Goal: Task Accomplishment & Management: Use online tool/utility

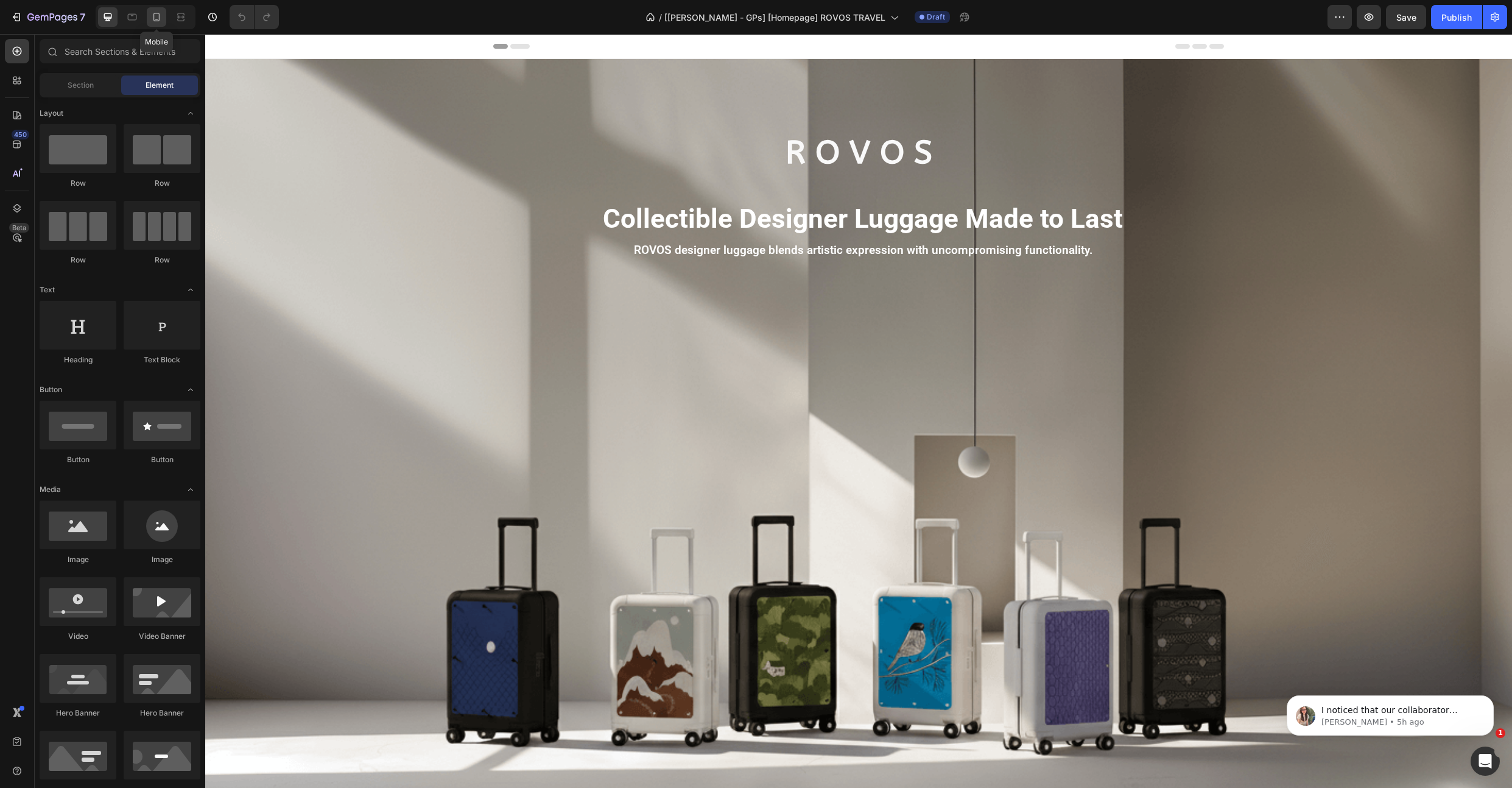
click at [157, 20] on icon at bounding box center [156, 17] width 12 height 12
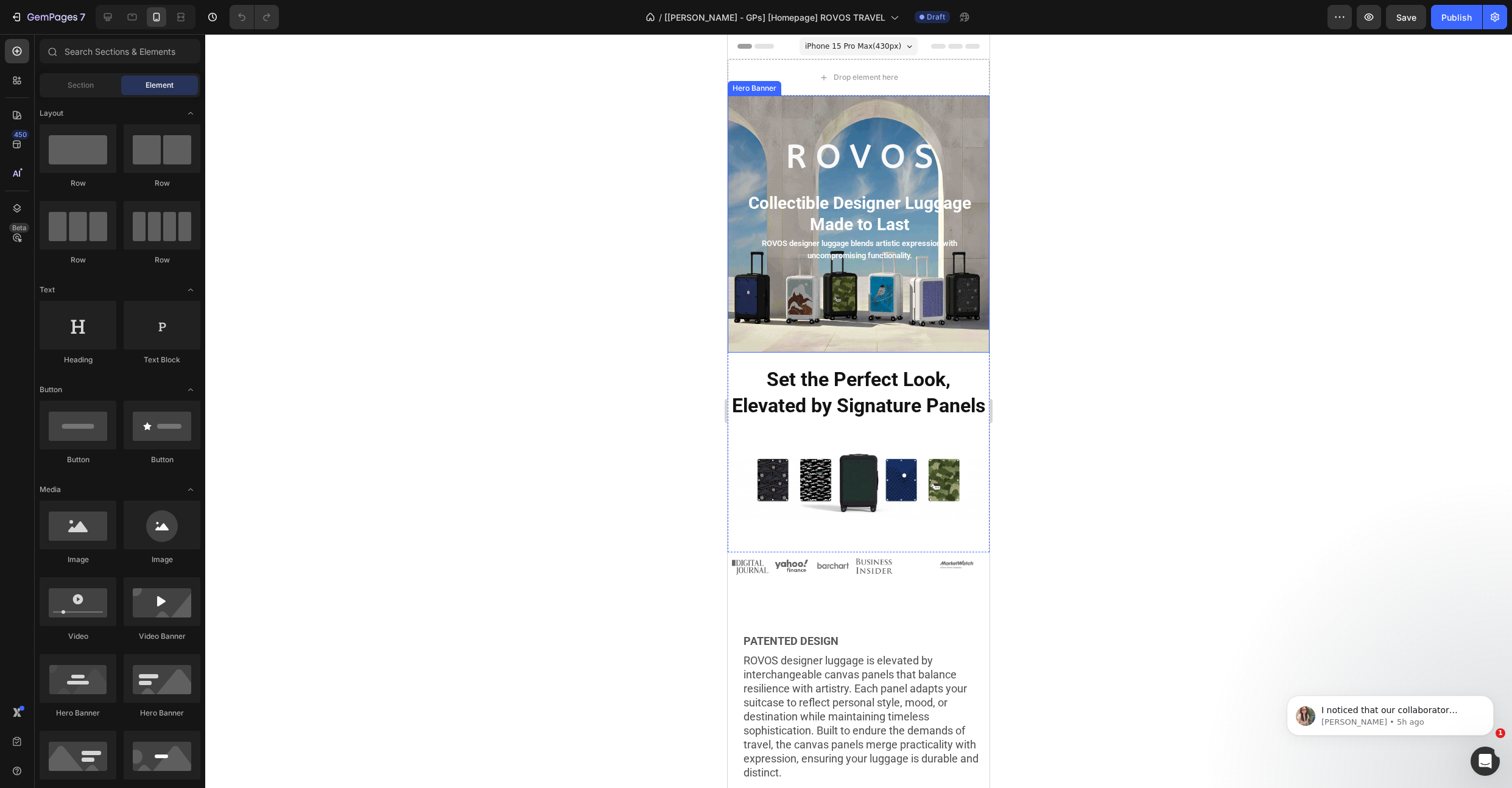
click at [765, 308] on div "Background Image" at bounding box center [858, 224] width 262 height 257
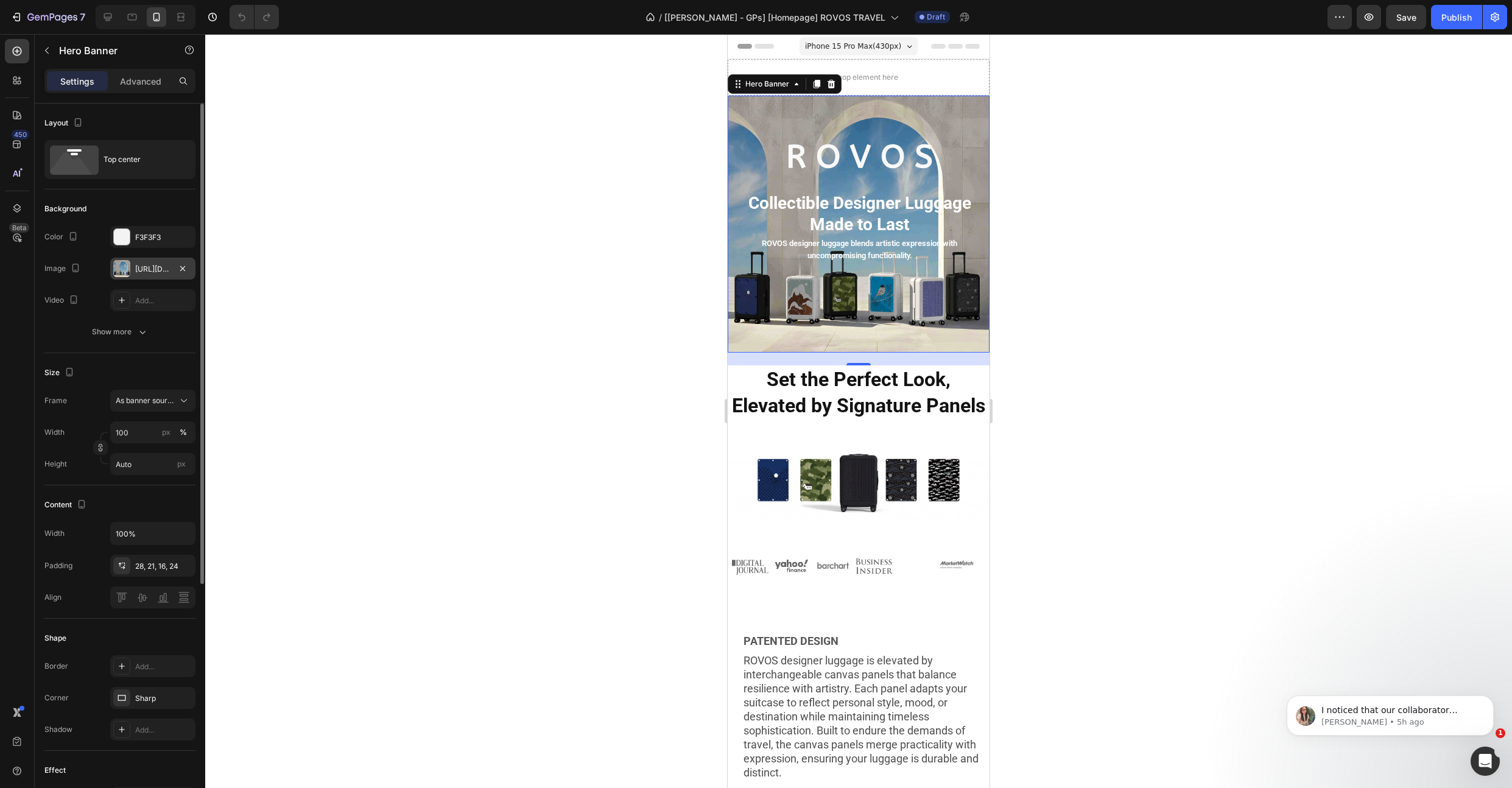
click at [139, 264] on div "[URL][DOMAIN_NAME]" at bounding box center [152, 269] width 36 height 11
click at [155, 202] on div "Background" at bounding box center [120, 209] width 151 height 19
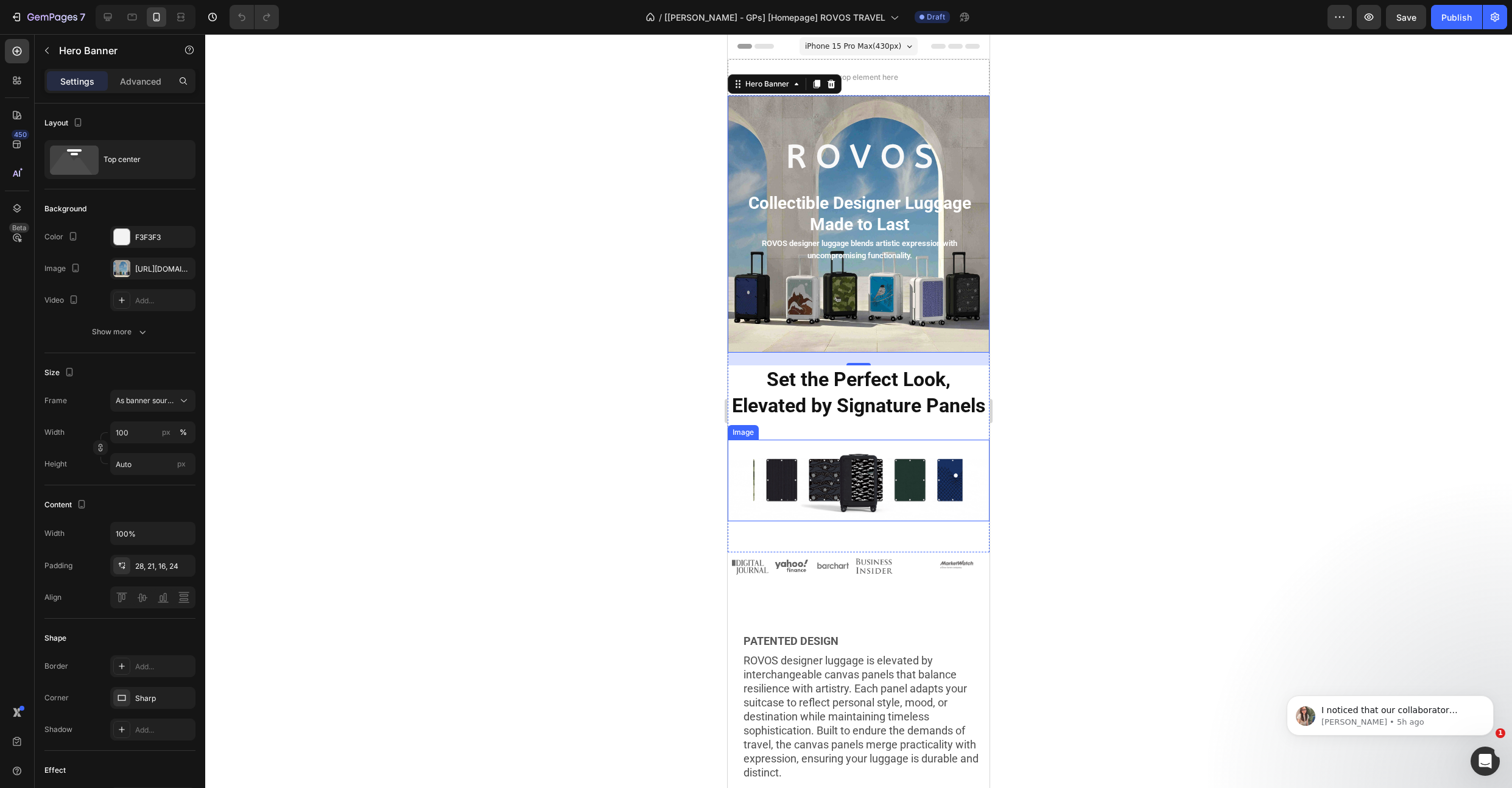
click at [781, 506] on img at bounding box center [858, 481] width 262 height 82
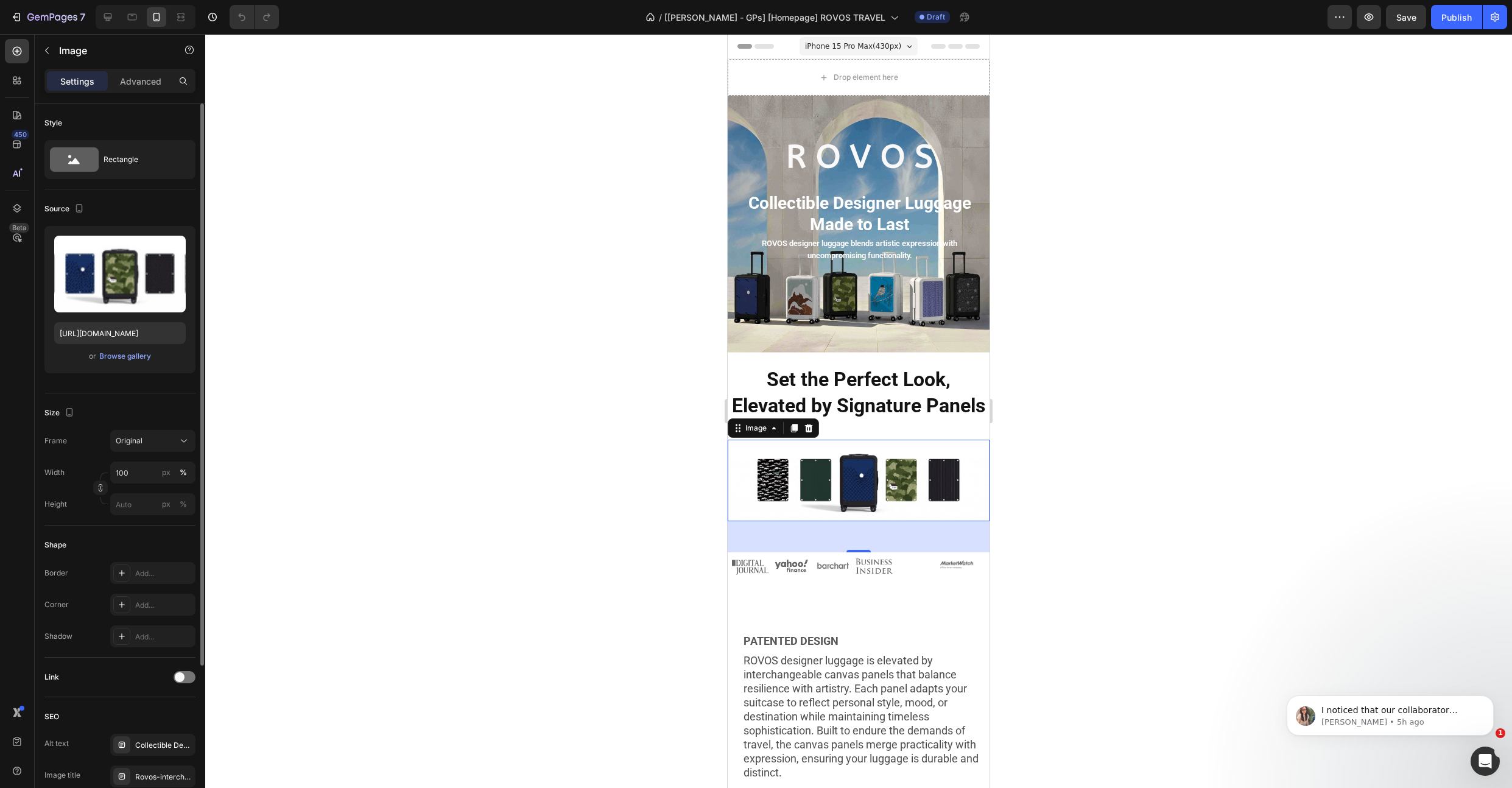
click at [772, 492] on img at bounding box center [858, 481] width 262 height 82
click at [150, 327] on input "[URL][DOMAIN_NAME]" at bounding box center [120, 333] width 132 height 22
click at [152, 335] on input "[URL][DOMAIN_NAME]" at bounding box center [120, 333] width 132 height 22
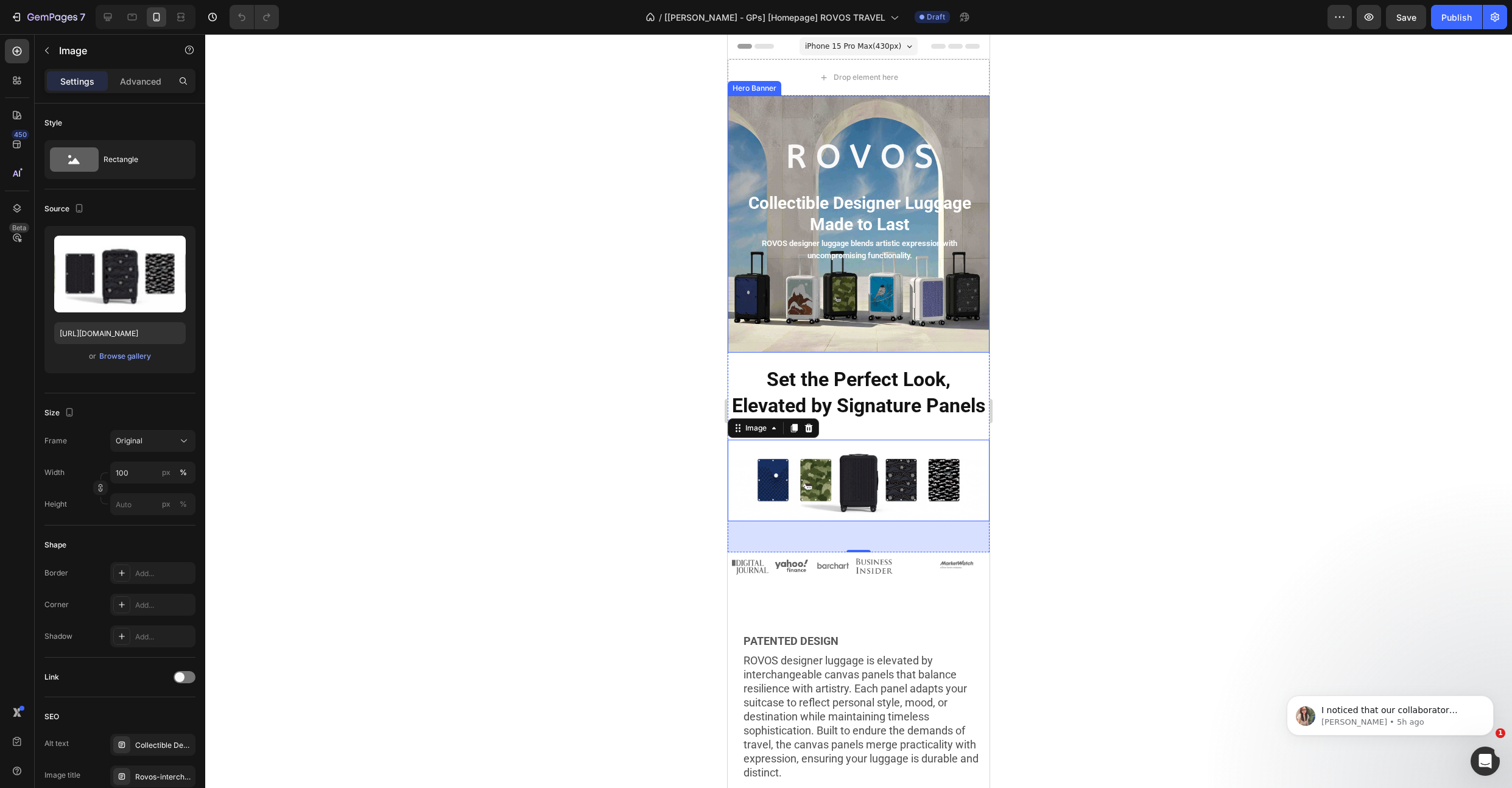
click at [748, 284] on div "Background Image" at bounding box center [858, 224] width 262 height 257
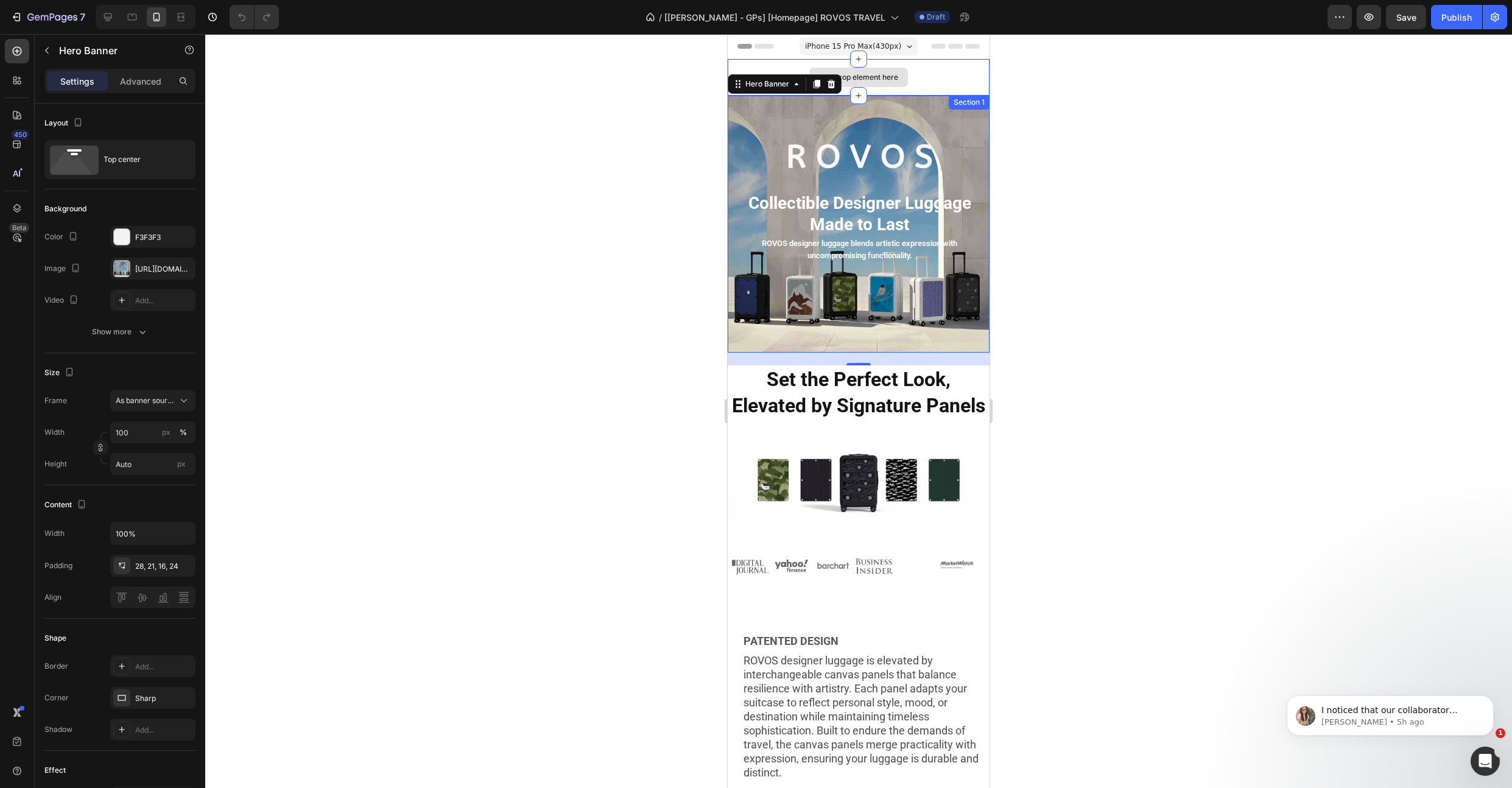
click at [934, 83] on div "Drop element here" at bounding box center [858, 77] width 262 height 36
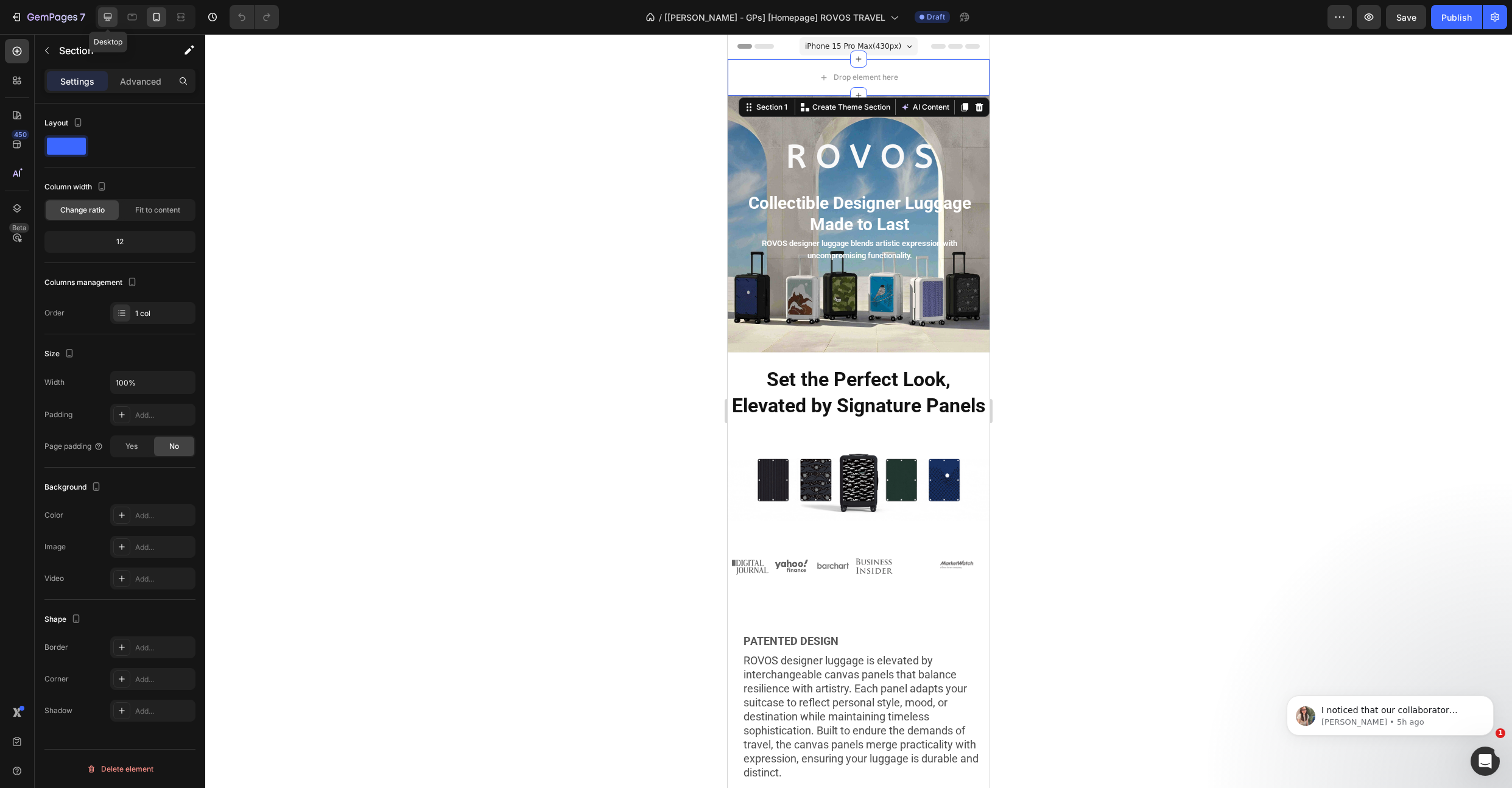
click at [109, 19] on icon at bounding box center [108, 17] width 8 height 8
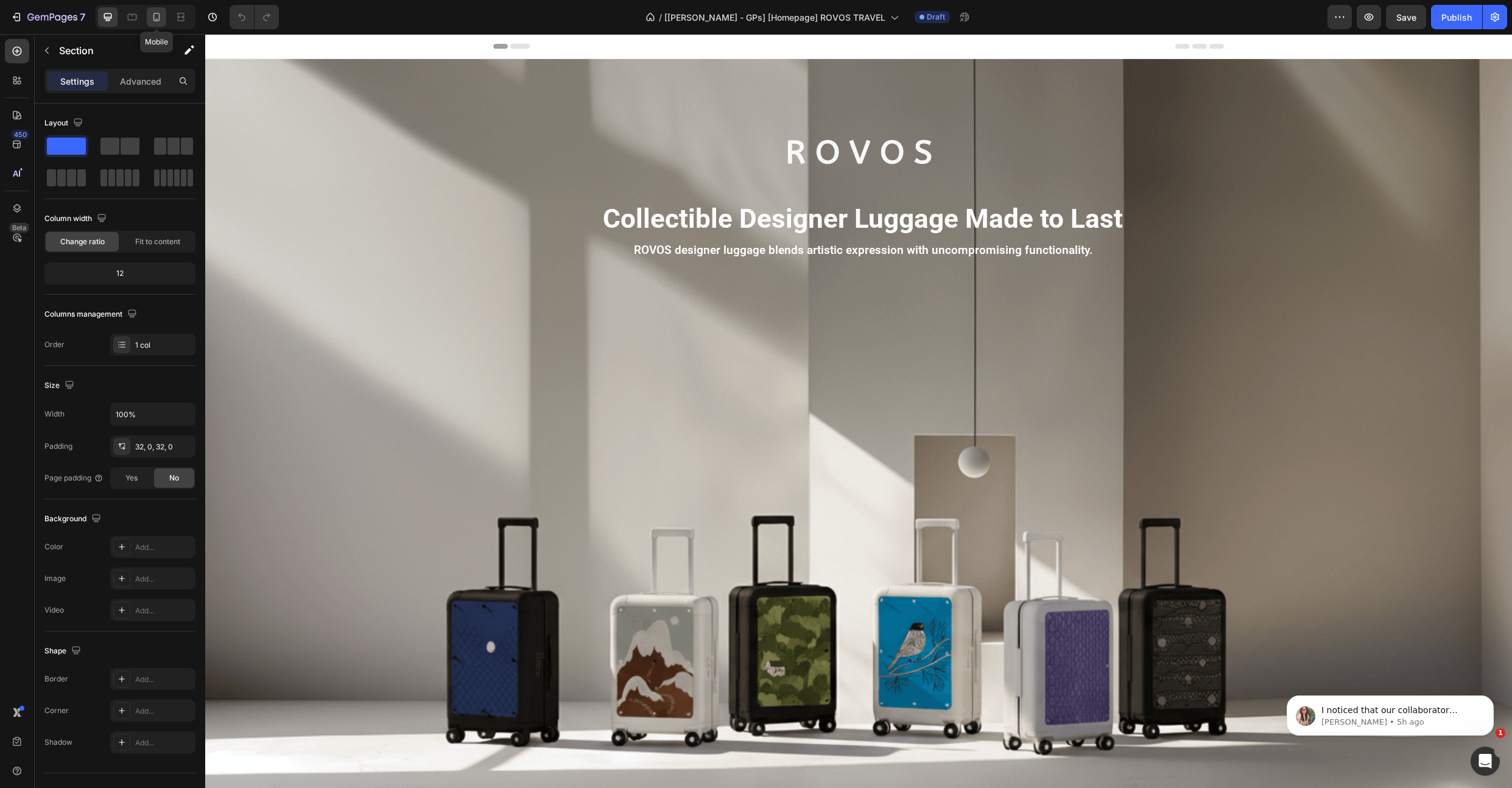
click at [157, 15] on icon at bounding box center [156, 17] width 12 height 12
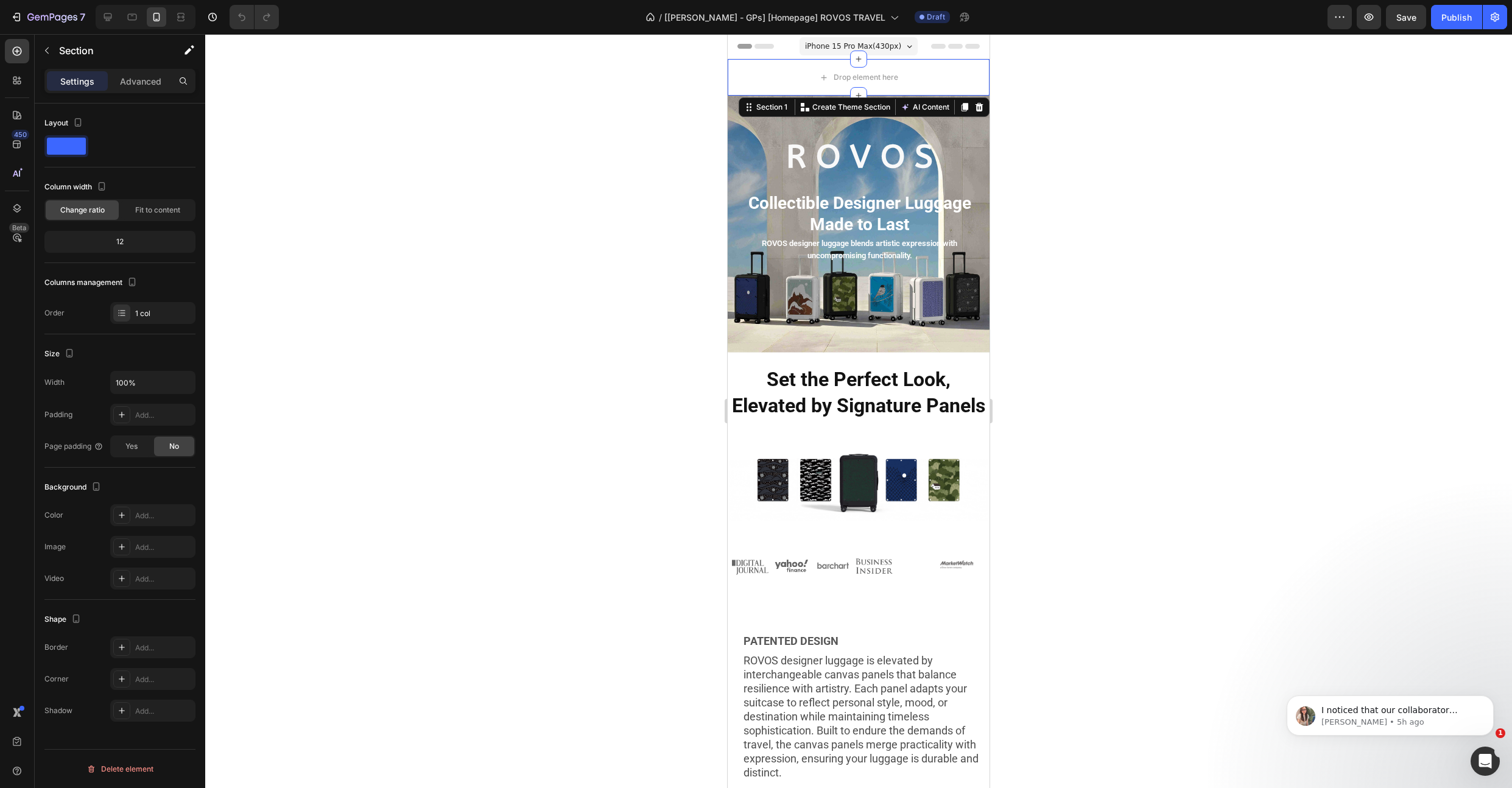
click at [976, 106] on icon at bounding box center [980, 107] width 8 height 9
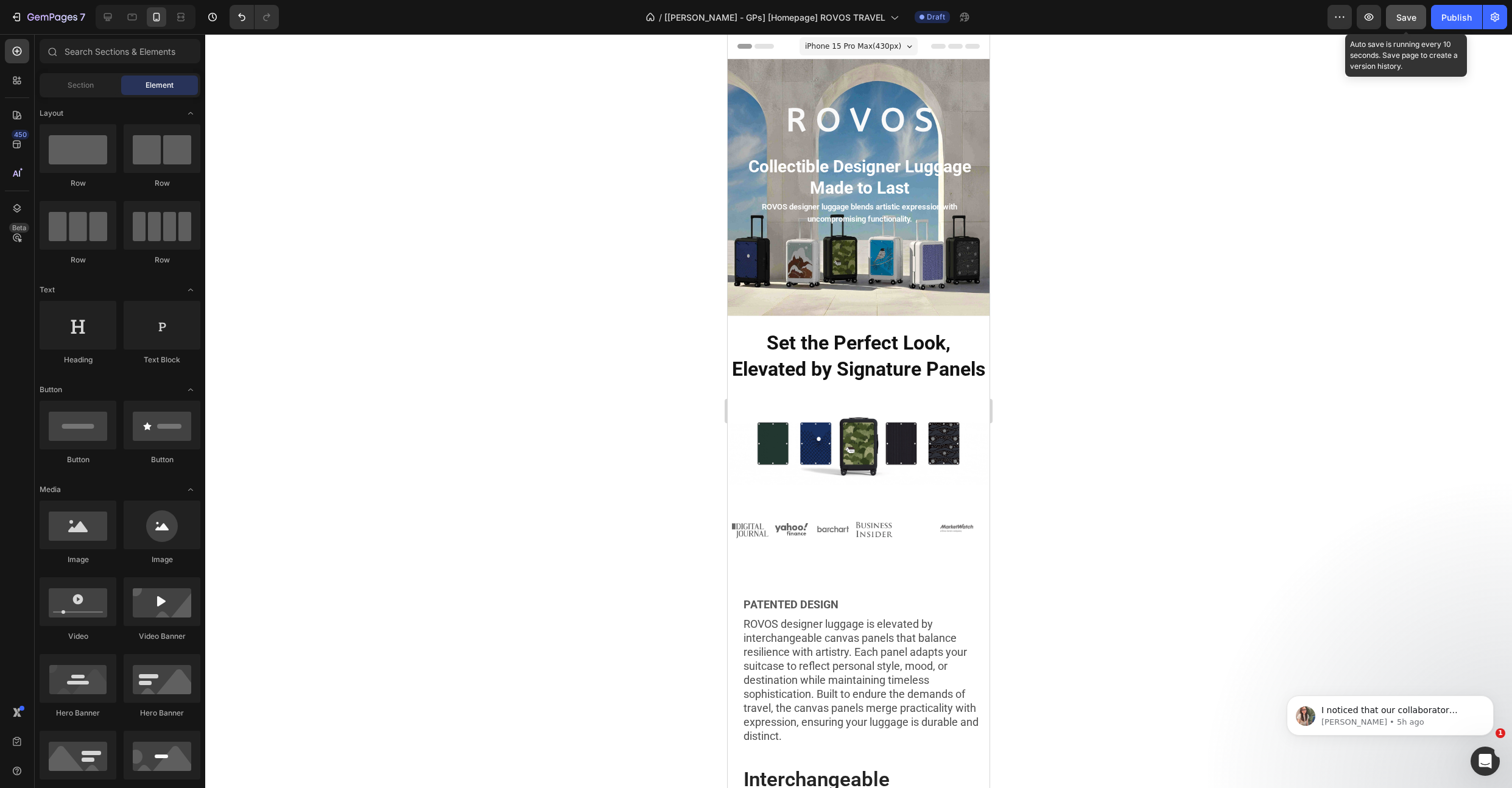
click at [1411, 20] on span "Save" at bounding box center [1406, 17] width 20 height 11
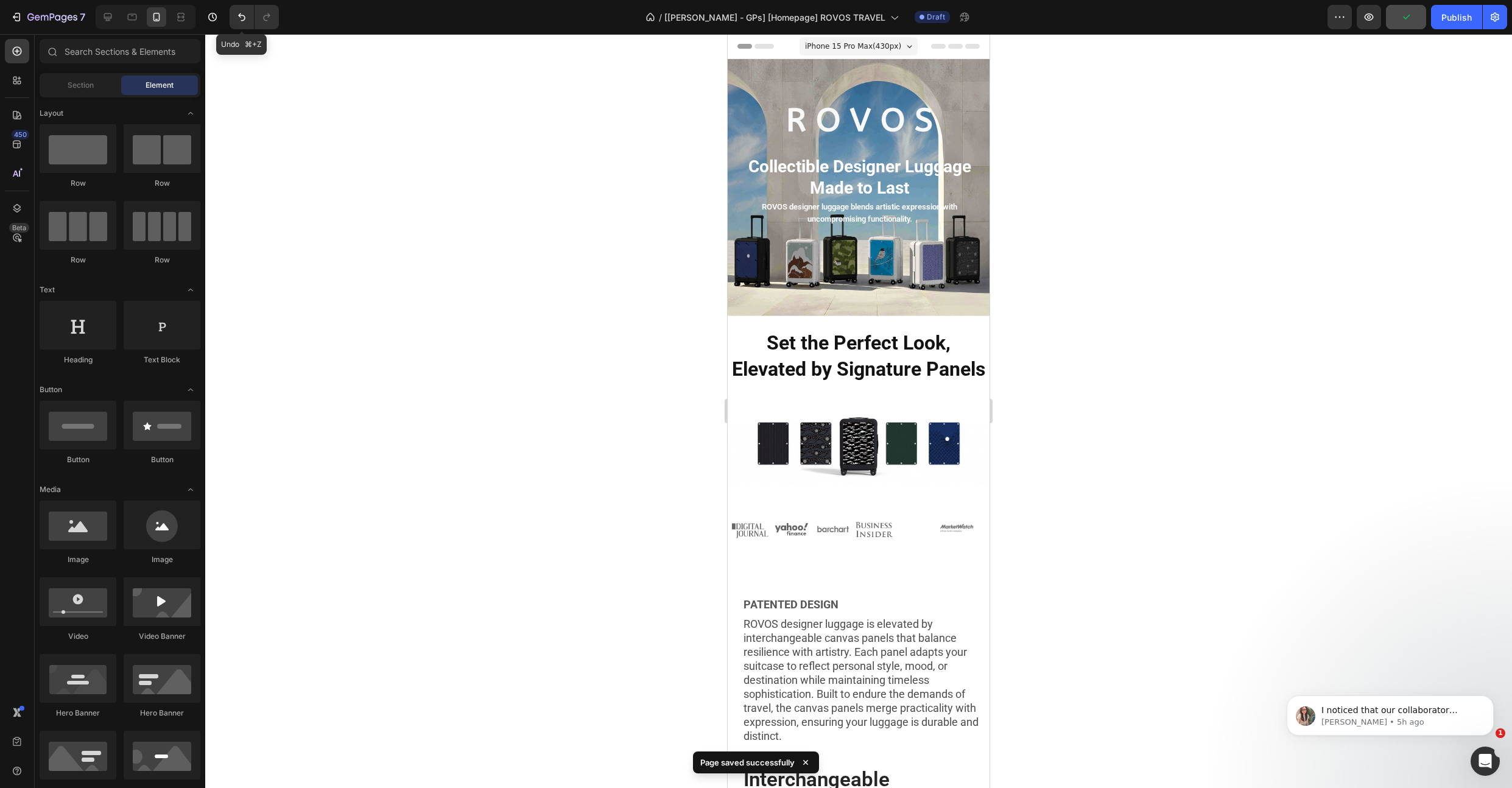
click at [246, 17] on icon "Undo/Redo" at bounding box center [241, 17] width 12 height 12
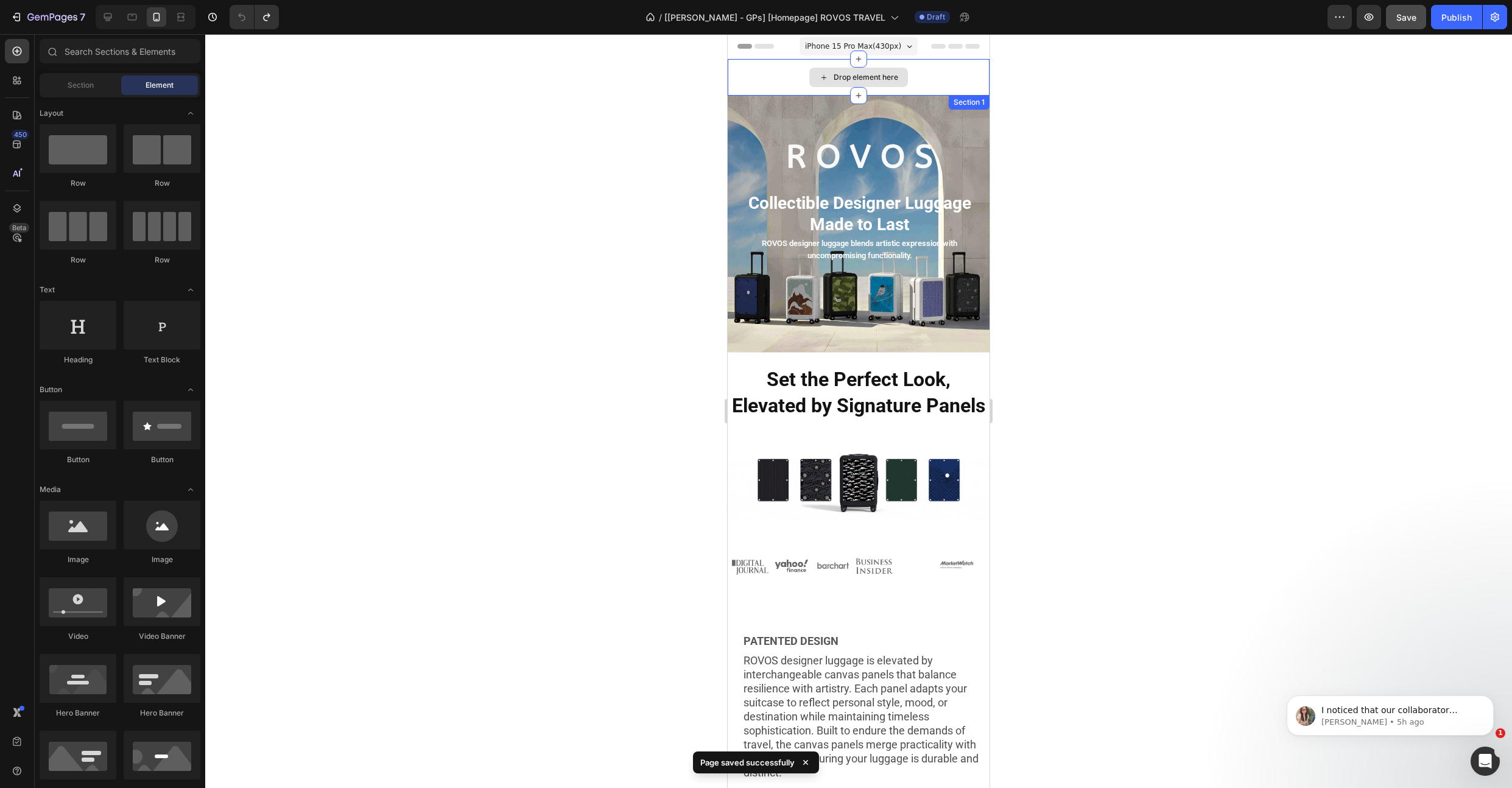
click at [770, 71] on div "Drop element here" at bounding box center [858, 77] width 262 height 36
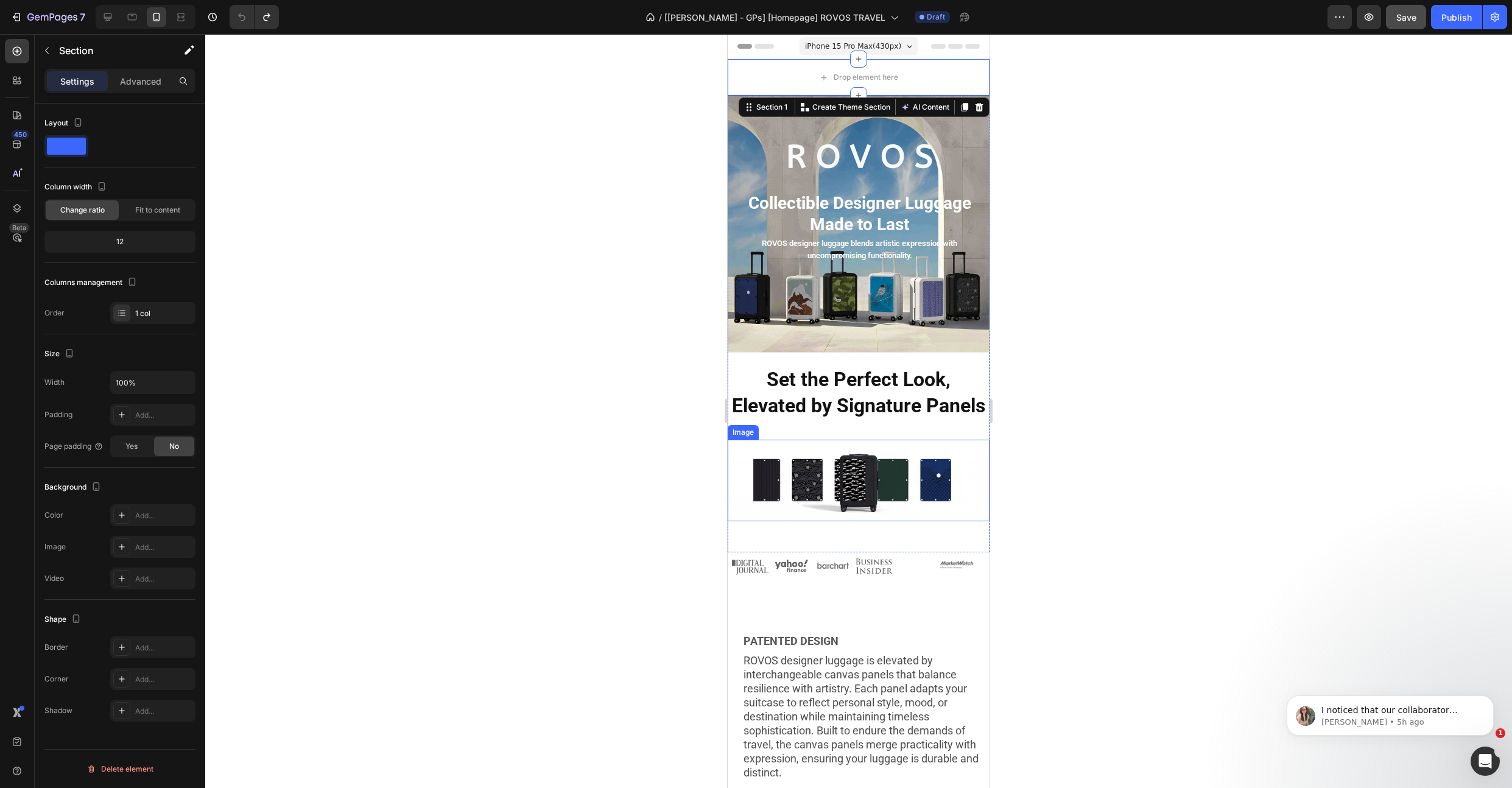
click at [769, 519] on img at bounding box center [858, 481] width 262 height 82
